Goal: Task Accomplishment & Management: Use online tool/utility

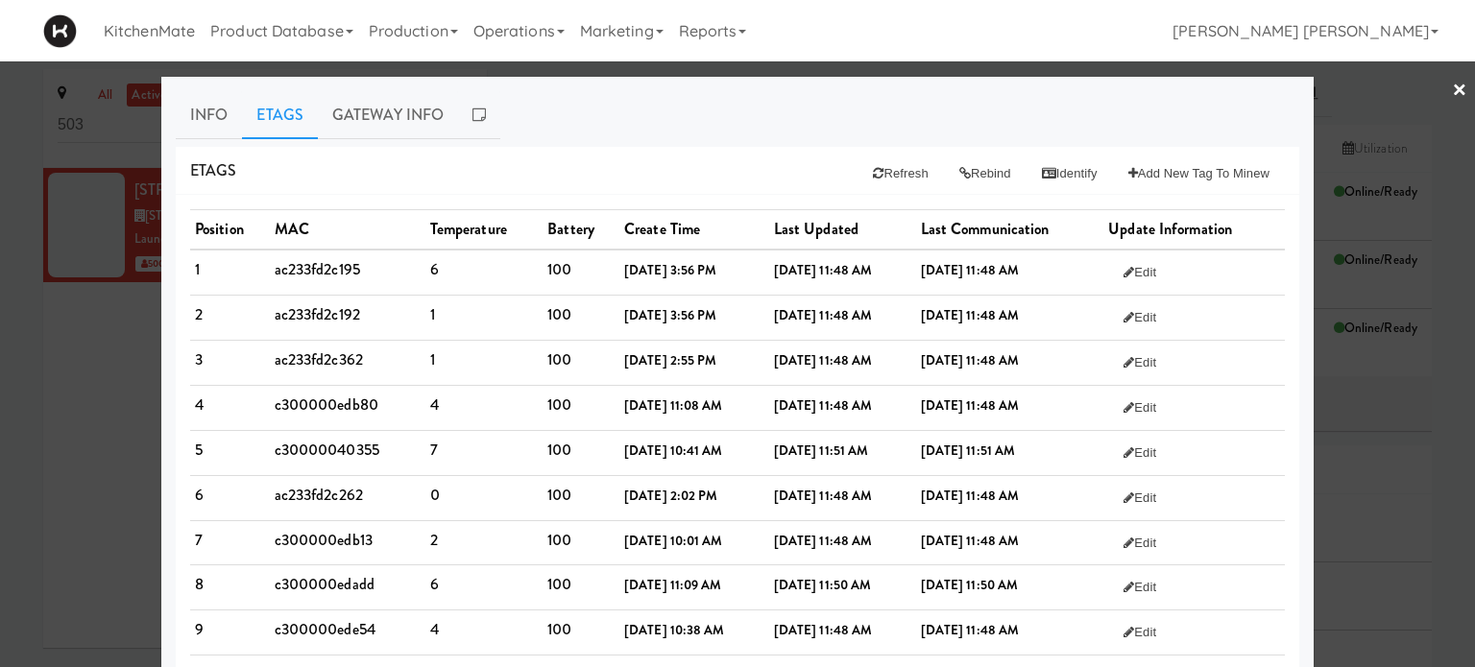
click at [1451, 90] on link "×" at bounding box center [1458, 91] width 15 height 60
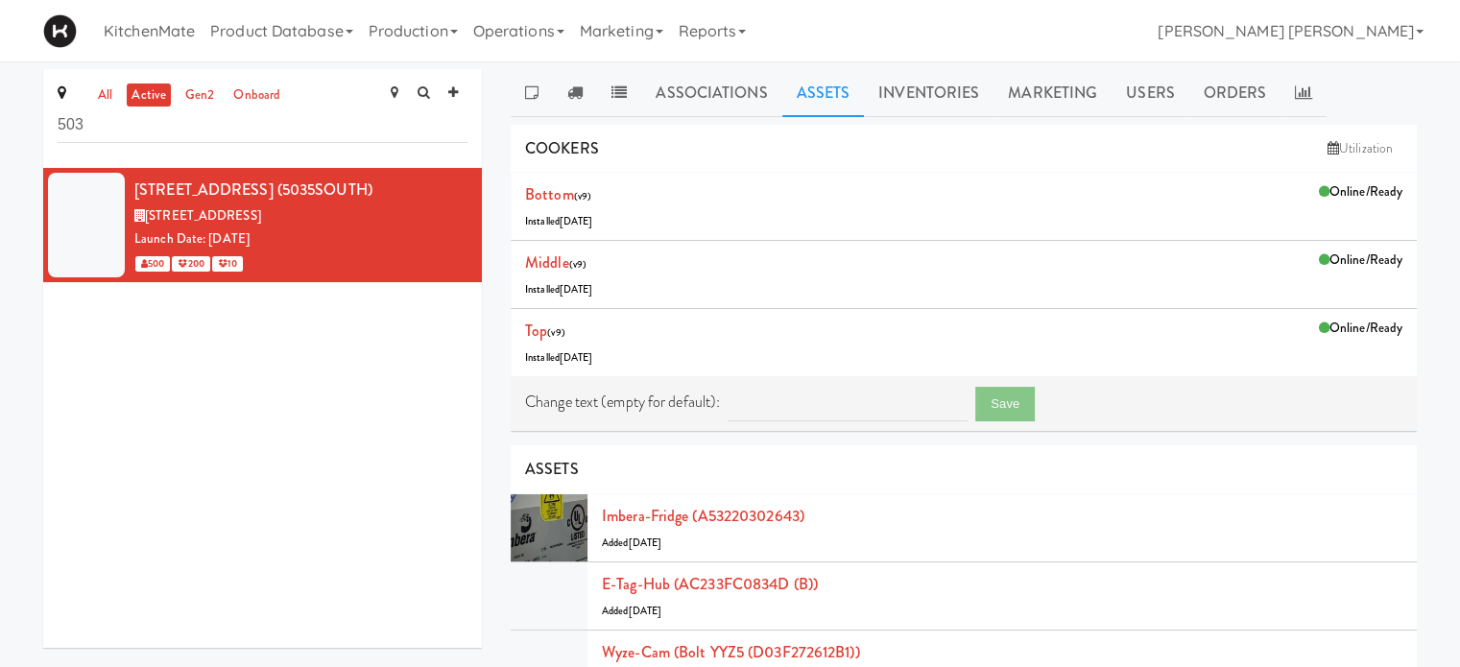
click at [264, 513] on div "5035 South Service Road (5035SOUTH) 5035 S Service Rd, Burlington ON Launch Dat…" at bounding box center [262, 408] width 439 height 480
drag, startPoint x: 96, startPoint y: 130, endPoint x: 0, endPoint y: 112, distance: 97.5
click at [0, 111] on div "all active gen2 onboard 503 5035 South Service Road (5035SOUTH) 5035 S Service …" at bounding box center [730, 640] width 1460 height 1143
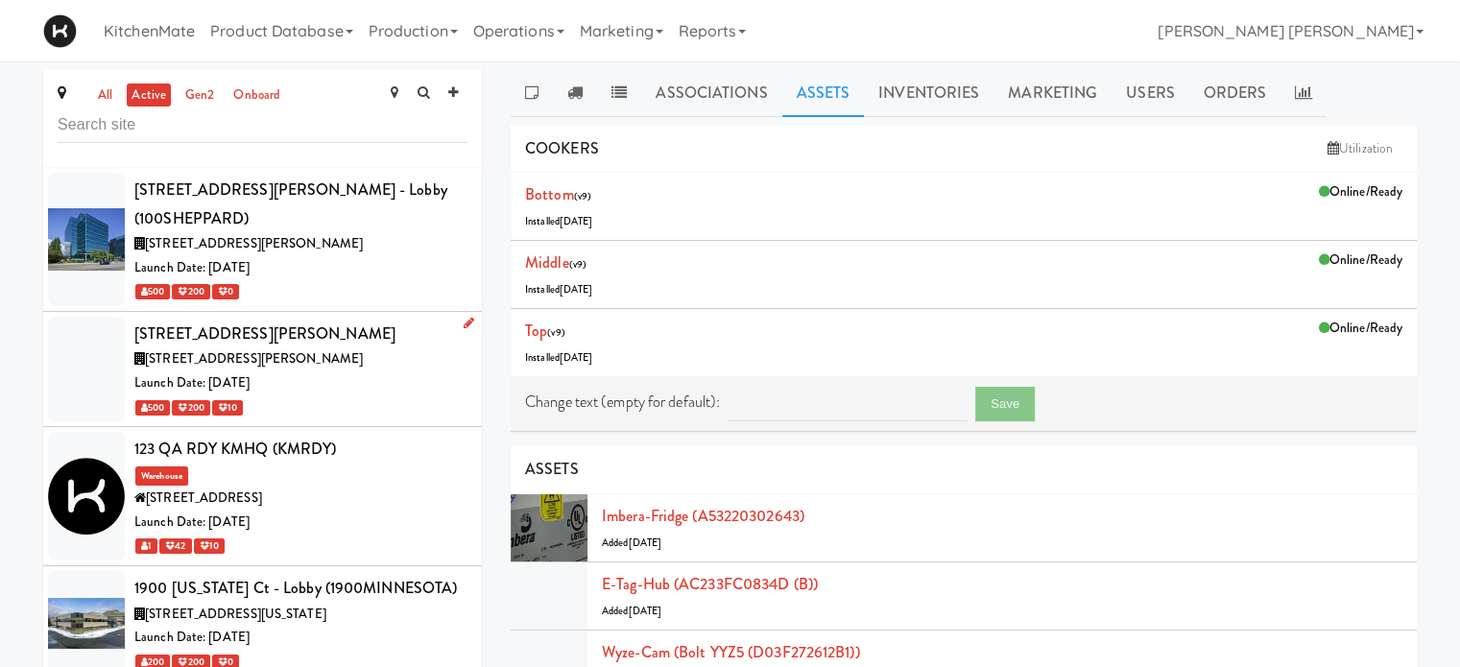
click at [71, 346] on div at bounding box center [86, 369] width 77 height 105
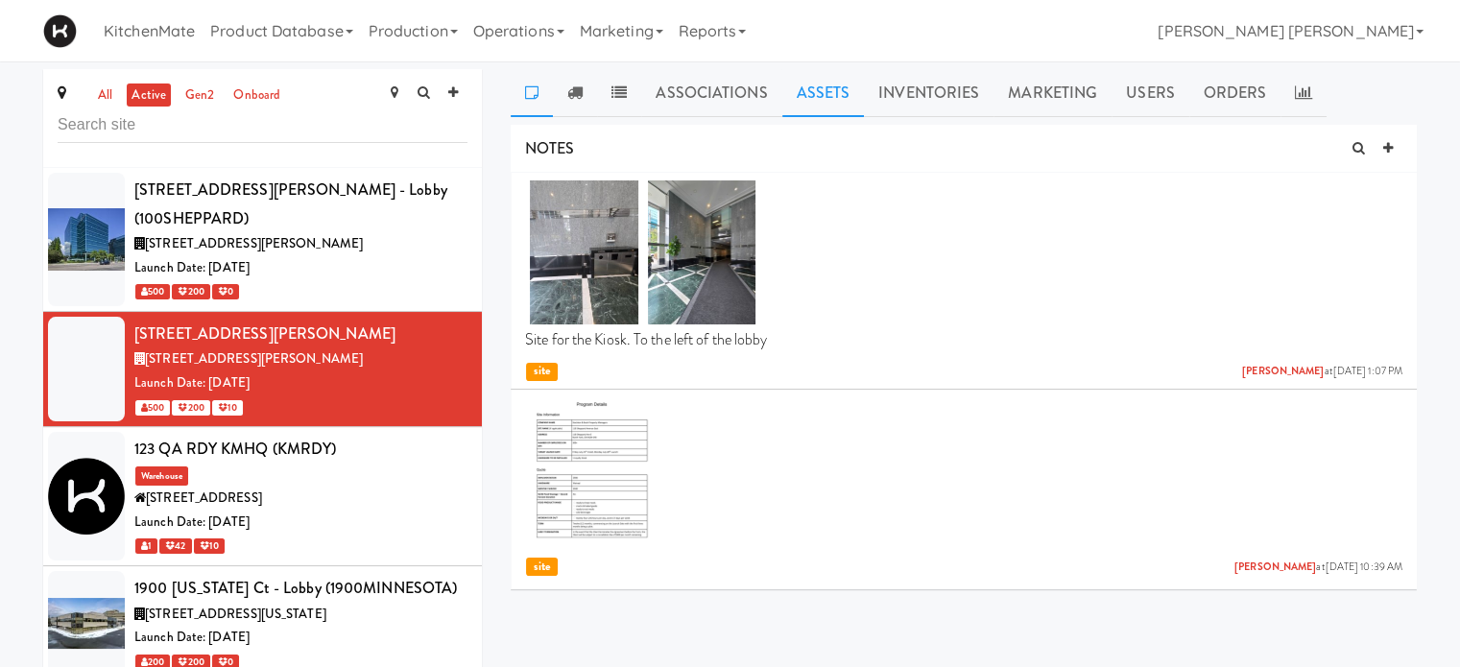
click at [831, 99] on link "Assets" at bounding box center [823, 93] width 83 height 48
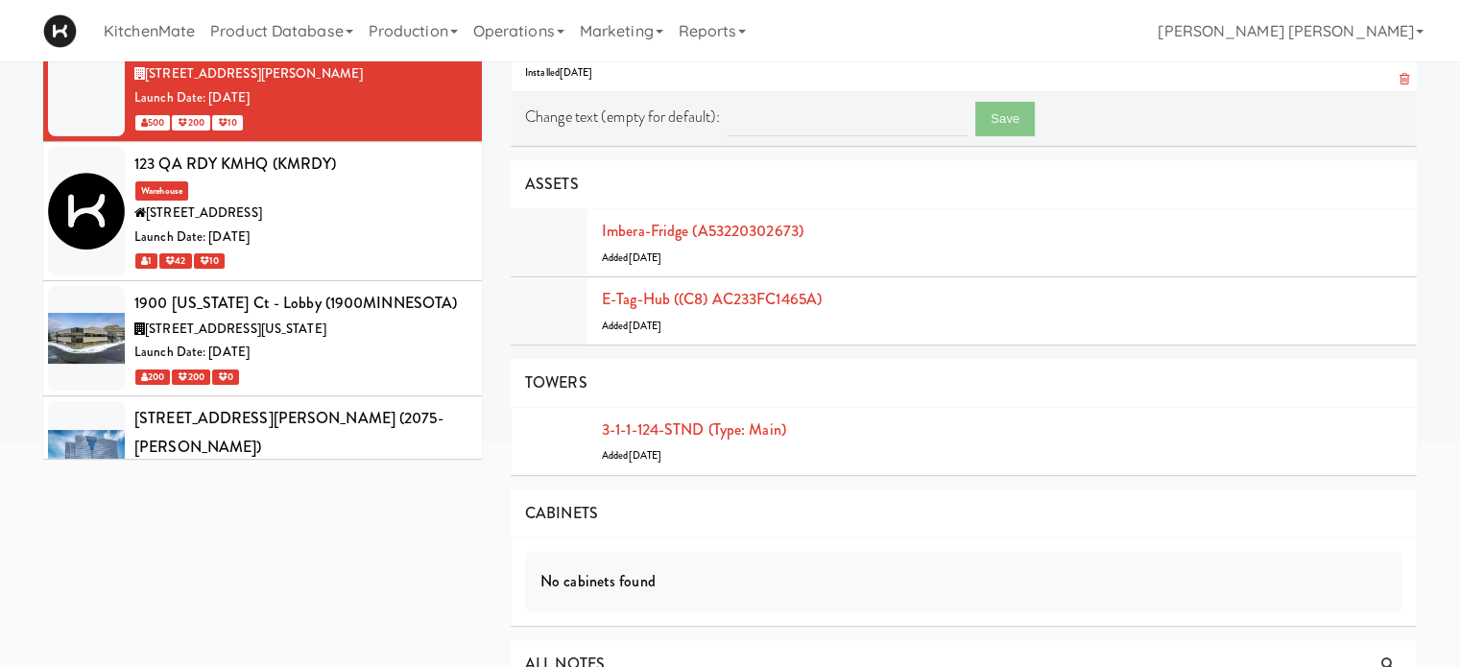
scroll to position [288, 0]
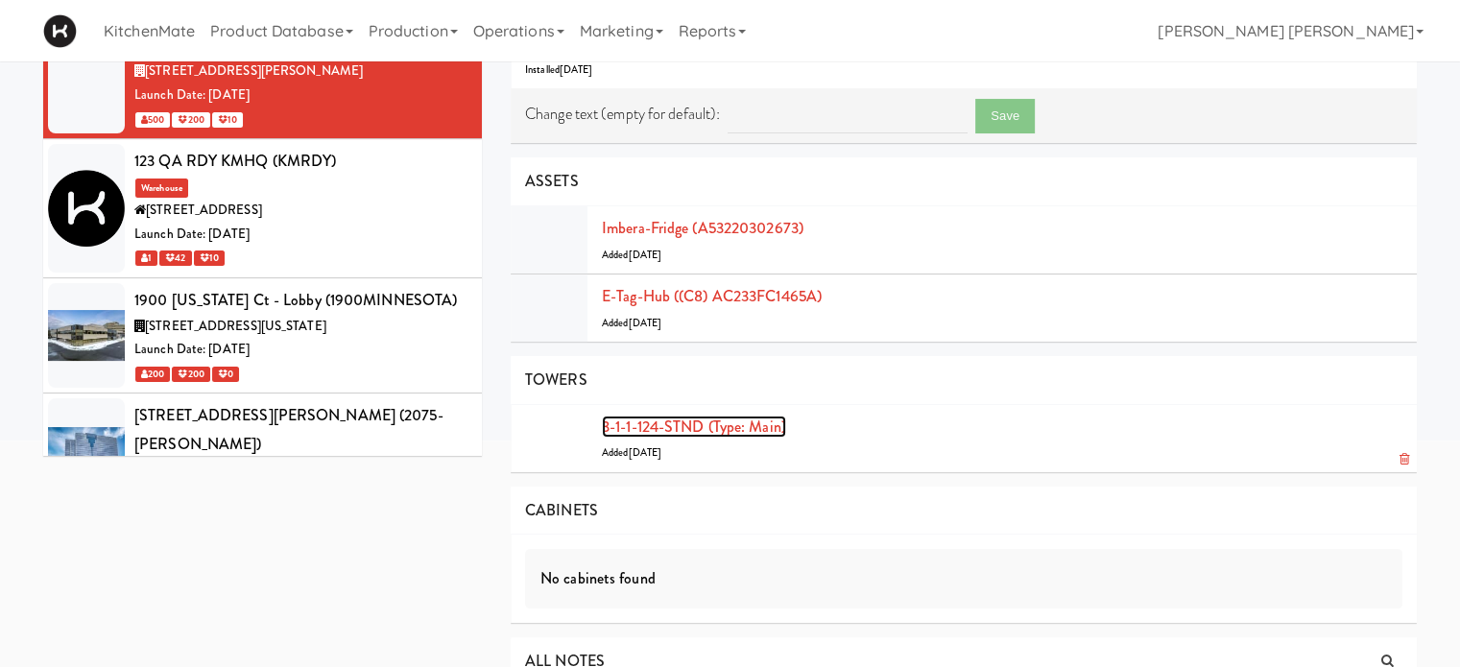
click at [750, 425] on link "3-1-1-124-STND (type: main)" at bounding box center [694, 427] width 184 height 22
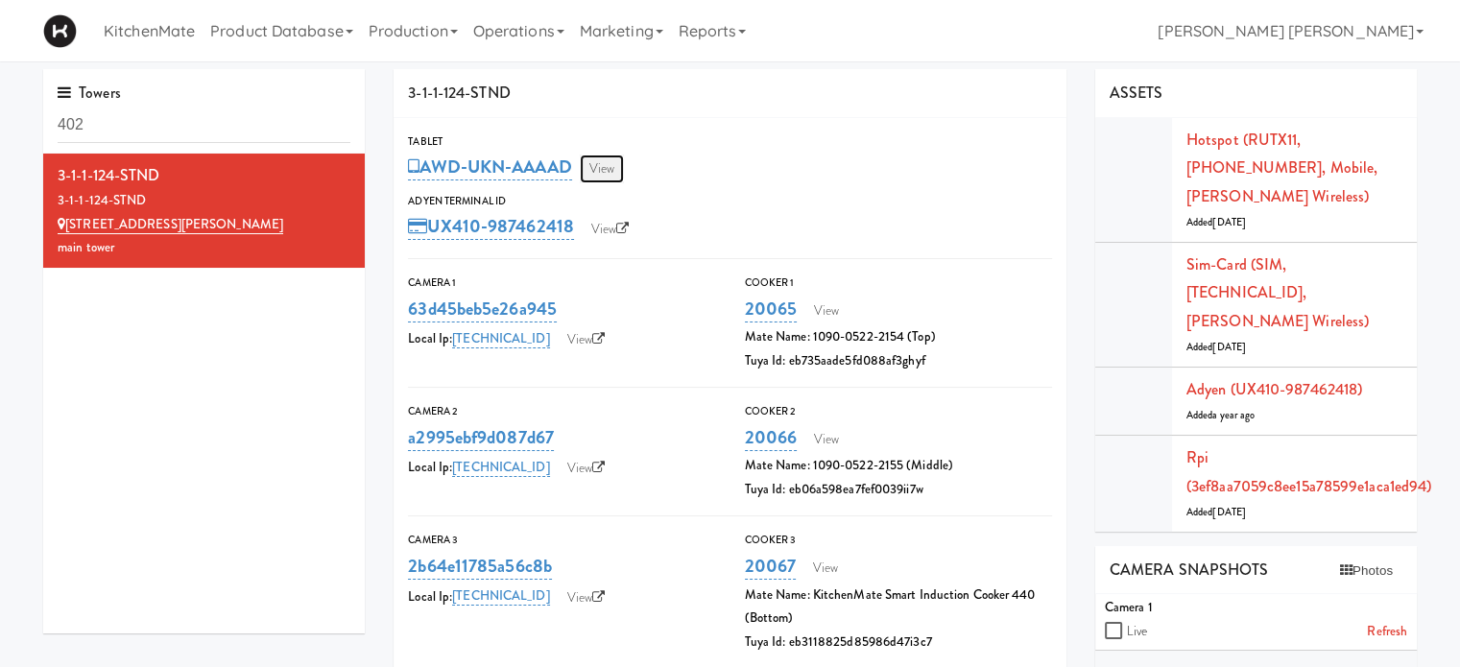
click at [607, 172] on link "View" at bounding box center [602, 169] width 44 height 29
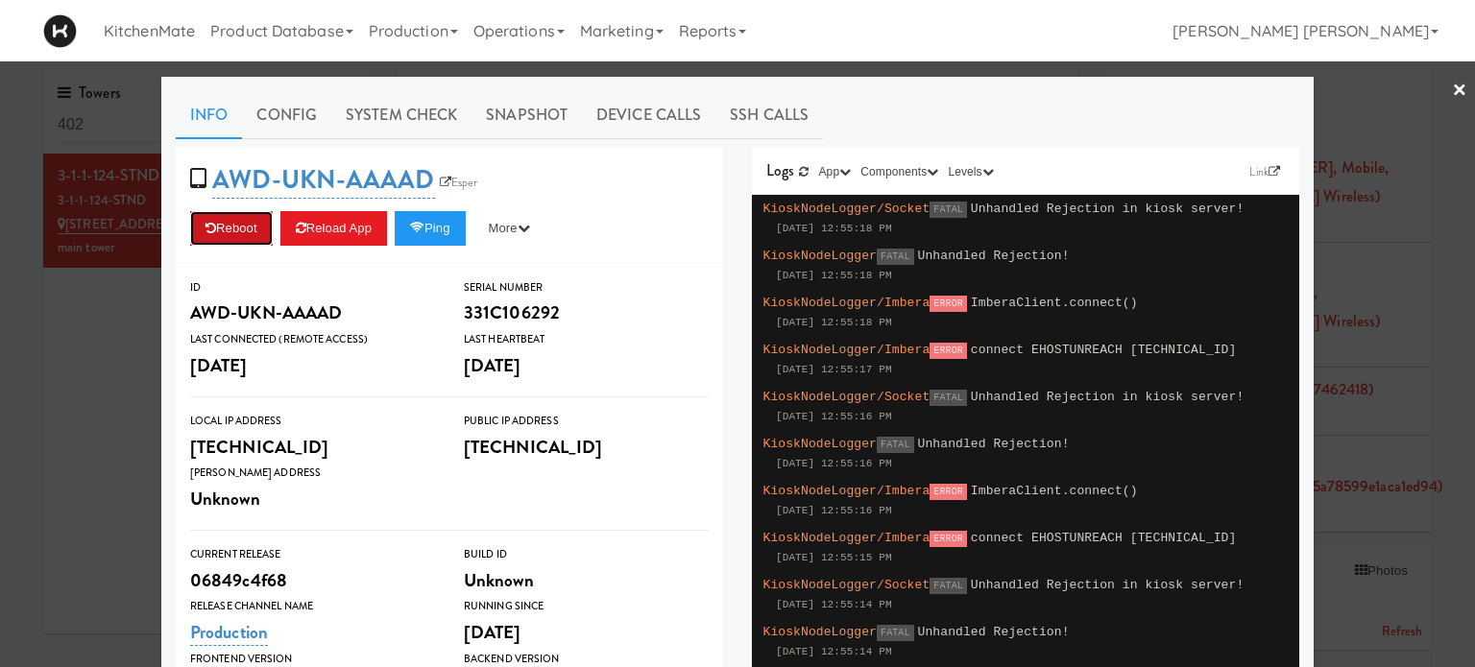
click at [214, 237] on button "Reboot" at bounding box center [231, 228] width 83 height 35
click at [430, 237] on button "Ping" at bounding box center [430, 228] width 71 height 35
click at [446, 222] on button "Ping" at bounding box center [430, 228] width 71 height 35
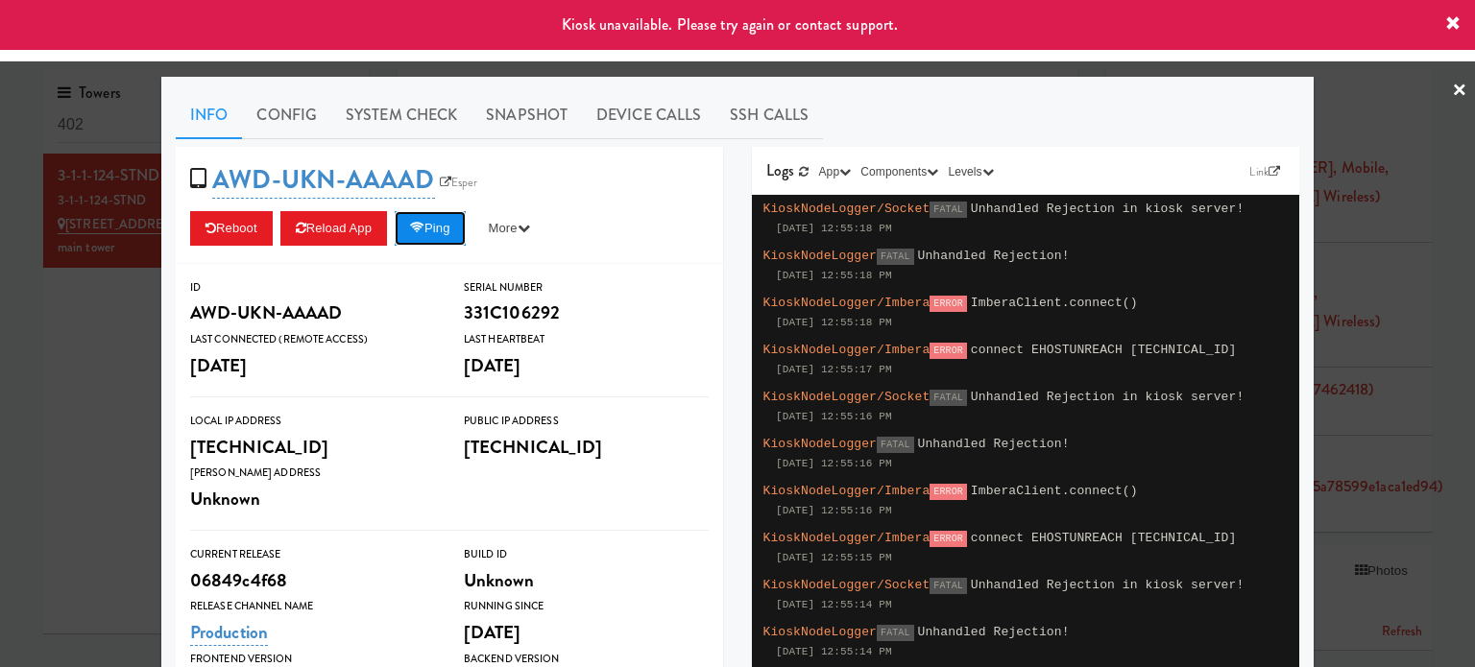
click at [455, 230] on button "Ping" at bounding box center [430, 228] width 71 height 35
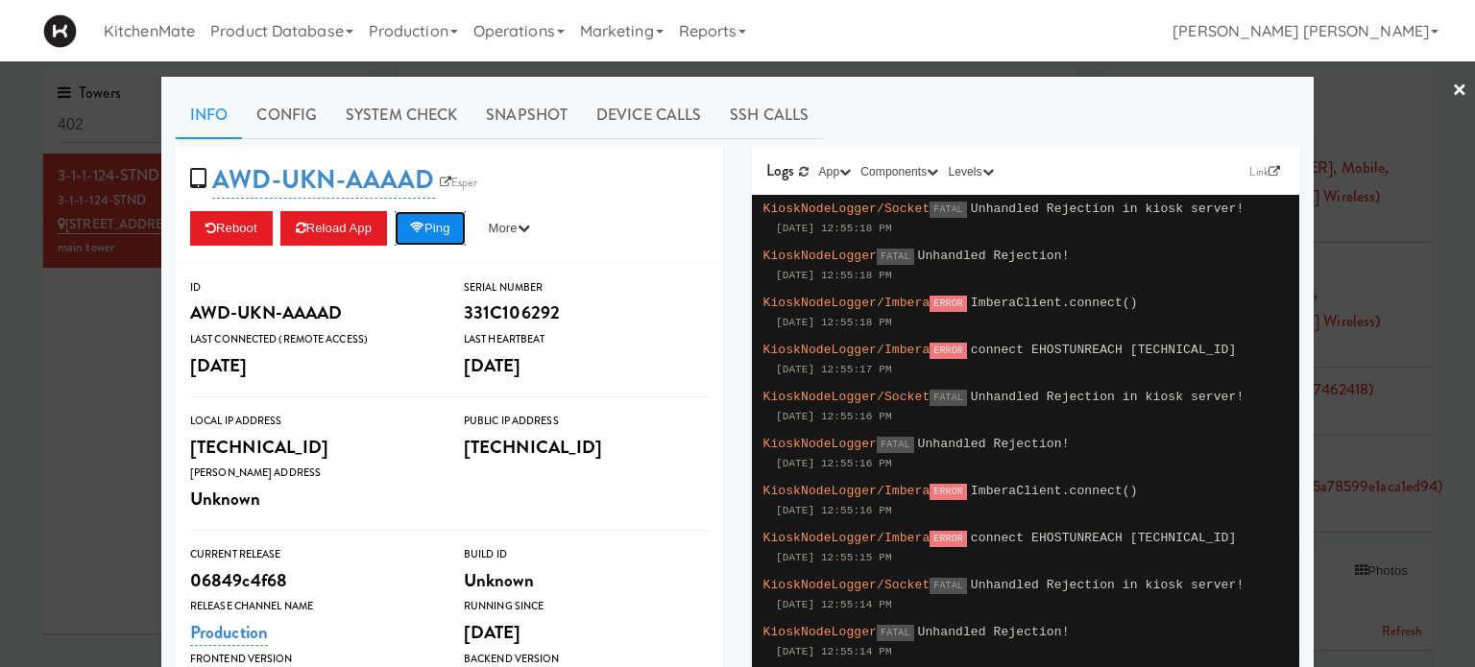
click at [438, 242] on button "Ping" at bounding box center [430, 228] width 71 height 35
click at [1451, 92] on link "×" at bounding box center [1458, 91] width 15 height 60
